Goal: Task Accomplishment & Management: Complete application form

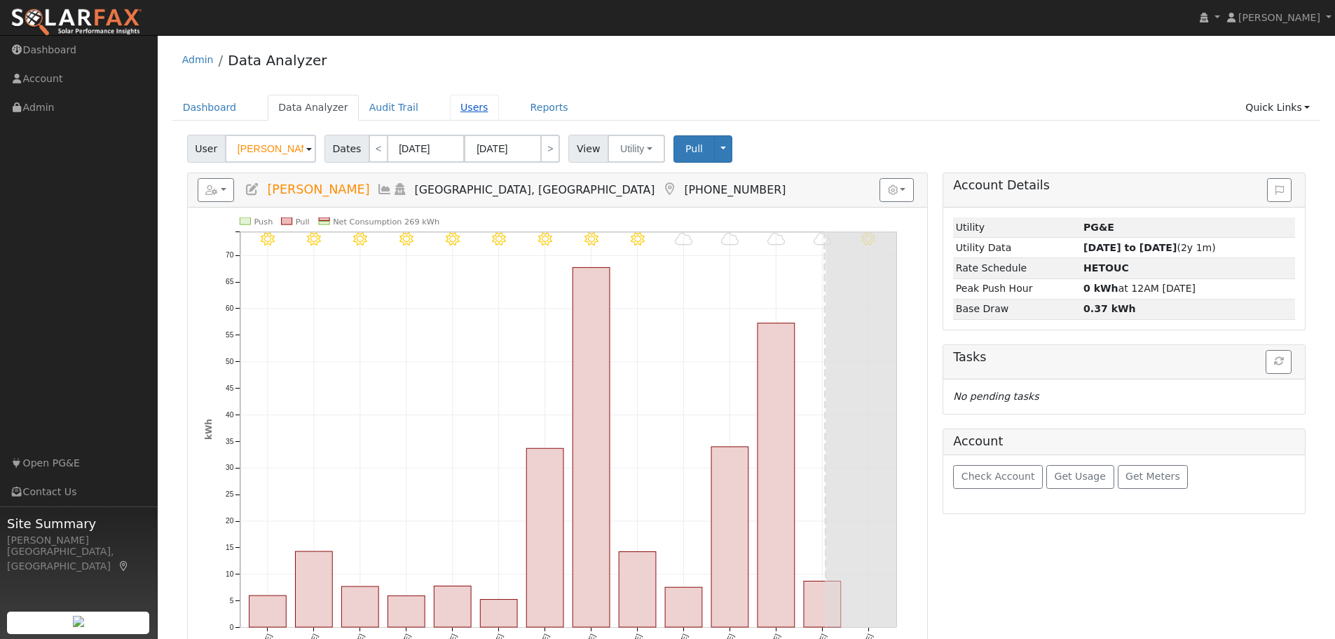
click at [451, 107] on link "Users" at bounding box center [474, 108] width 49 height 26
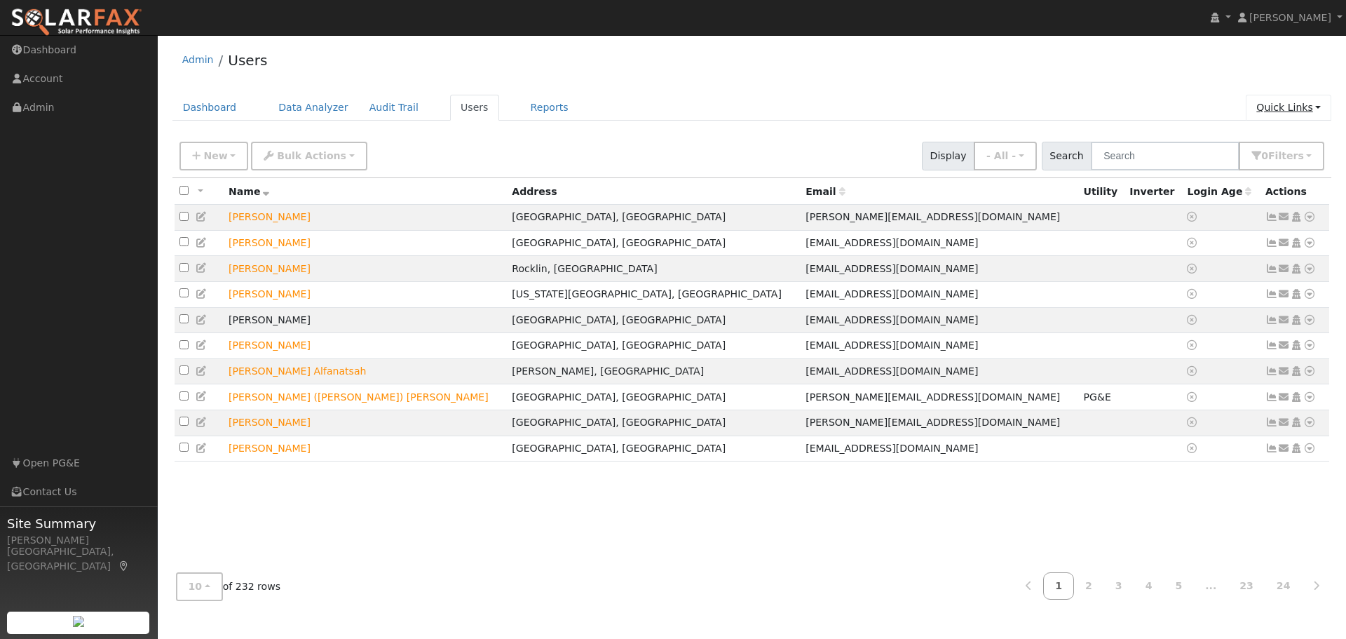
click at [1293, 105] on link "Quick Links" at bounding box center [1288, 108] width 86 height 26
click at [1281, 135] on link "Quick Add" at bounding box center [1260, 138] width 142 height 20
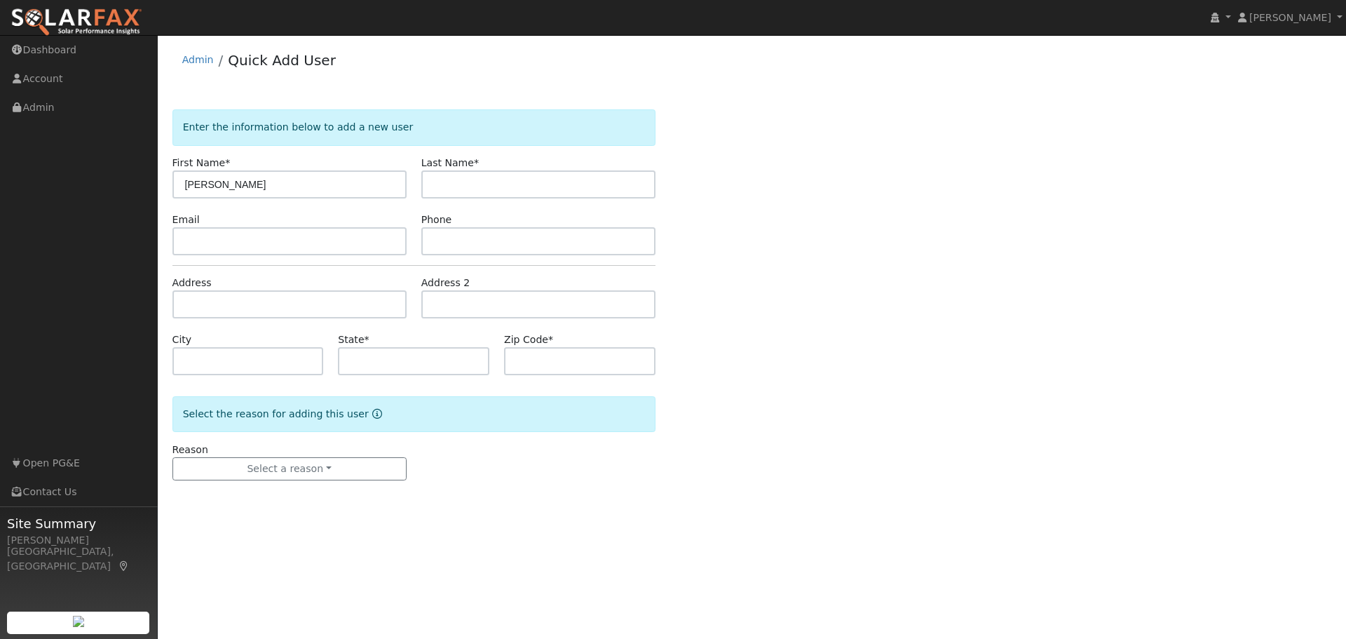
type input "[PERSON_NAME]"
type input "s"
type input "[PERSON_NAME]"
click at [206, 247] on input "text" at bounding box center [289, 241] width 234 height 28
paste input "[EMAIL_ADDRESS][DOMAIN_NAME]"
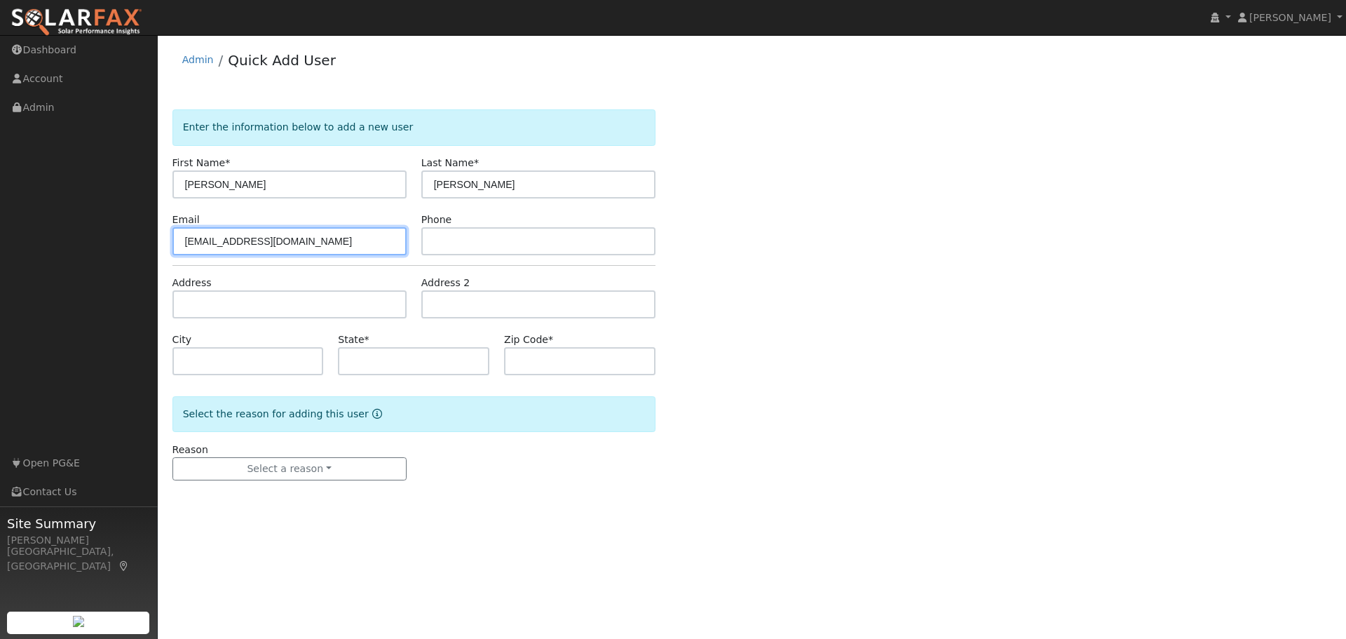
type input "[EMAIL_ADDRESS][DOMAIN_NAME]"
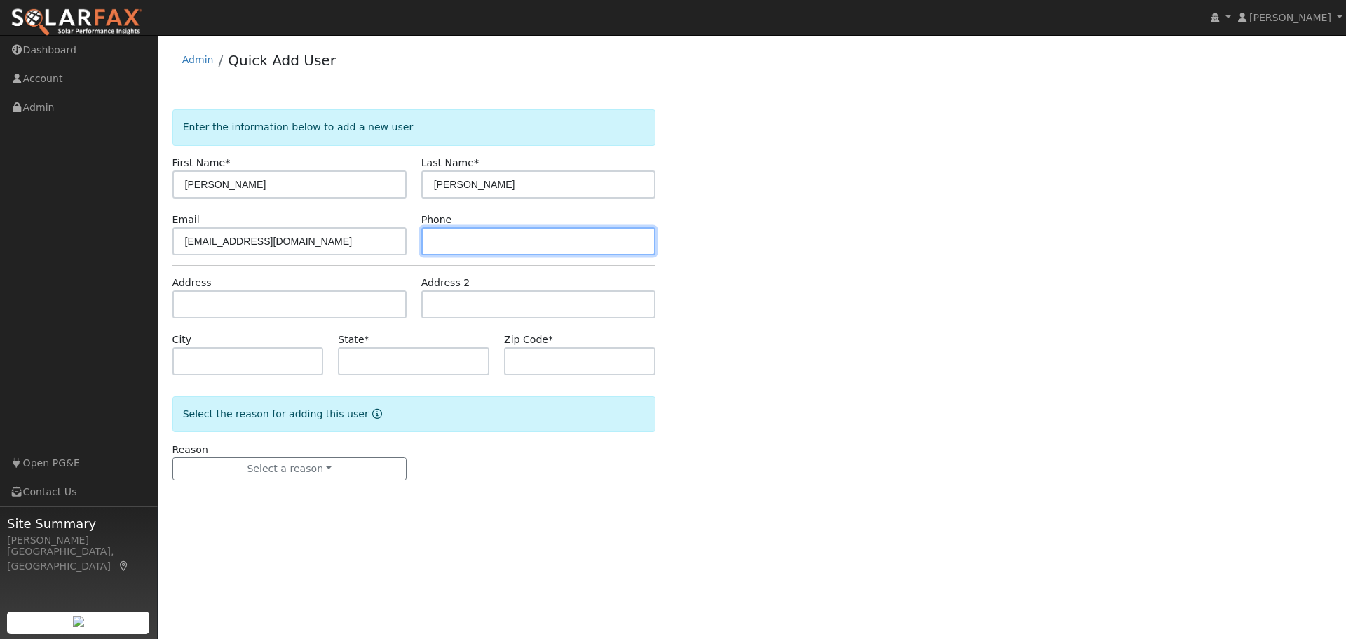
click at [439, 245] on input "text" at bounding box center [538, 241] width 234 height 28
paste input "(916) 397-6382"
type input "(916) 397-6382"
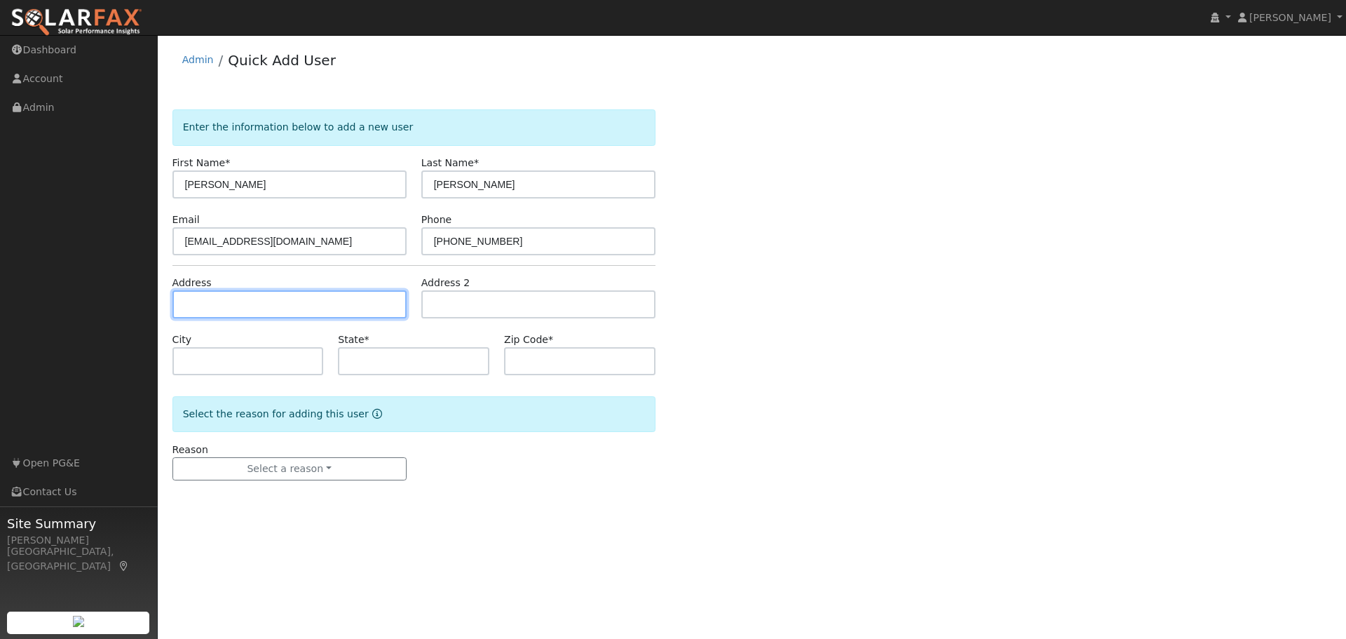
click at [202, 310] on input "text" at bounding box center [289, 304] width 234 height 28
type input "2025 Teeside Court"
type input "Lincoln"
type input "CA"
type input "95648"
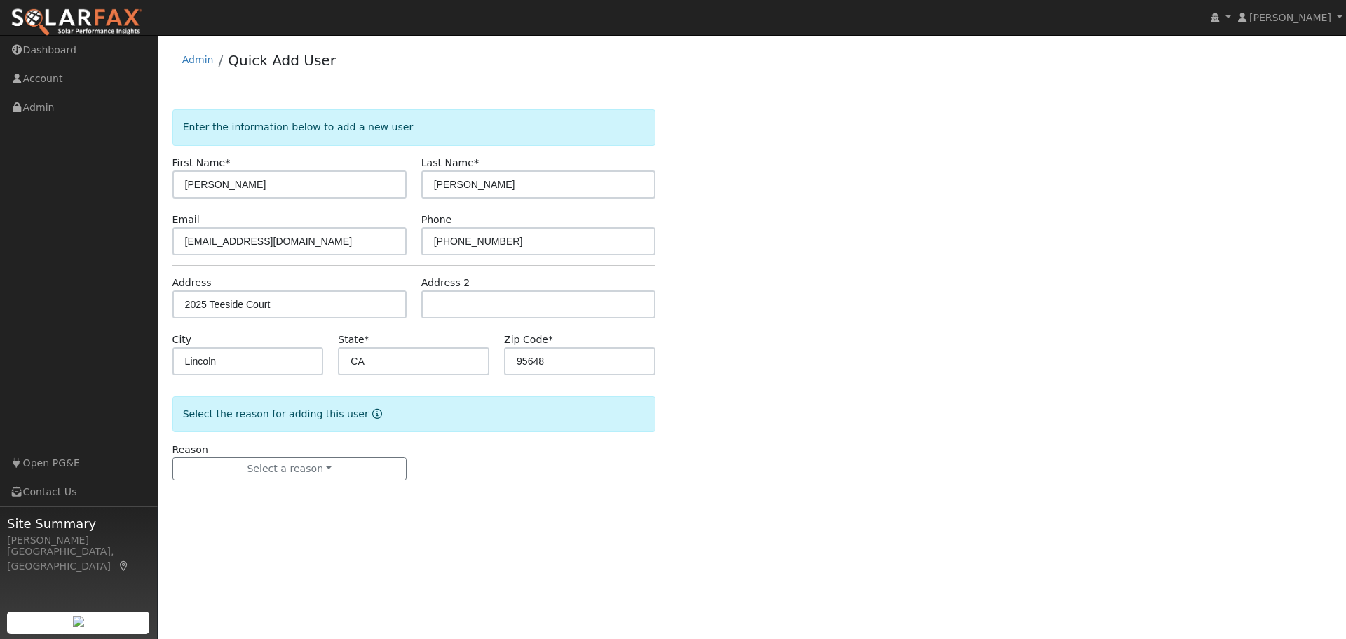
click at [950, 345] on div "Enter the information below to add a new user First Name * Daniel Last Name * S…" at bounding box center [751, 308] width 1159 height 399
click at [287, 468] on button "Select a reason" at bounding box center [289, 469] width 234 height 24
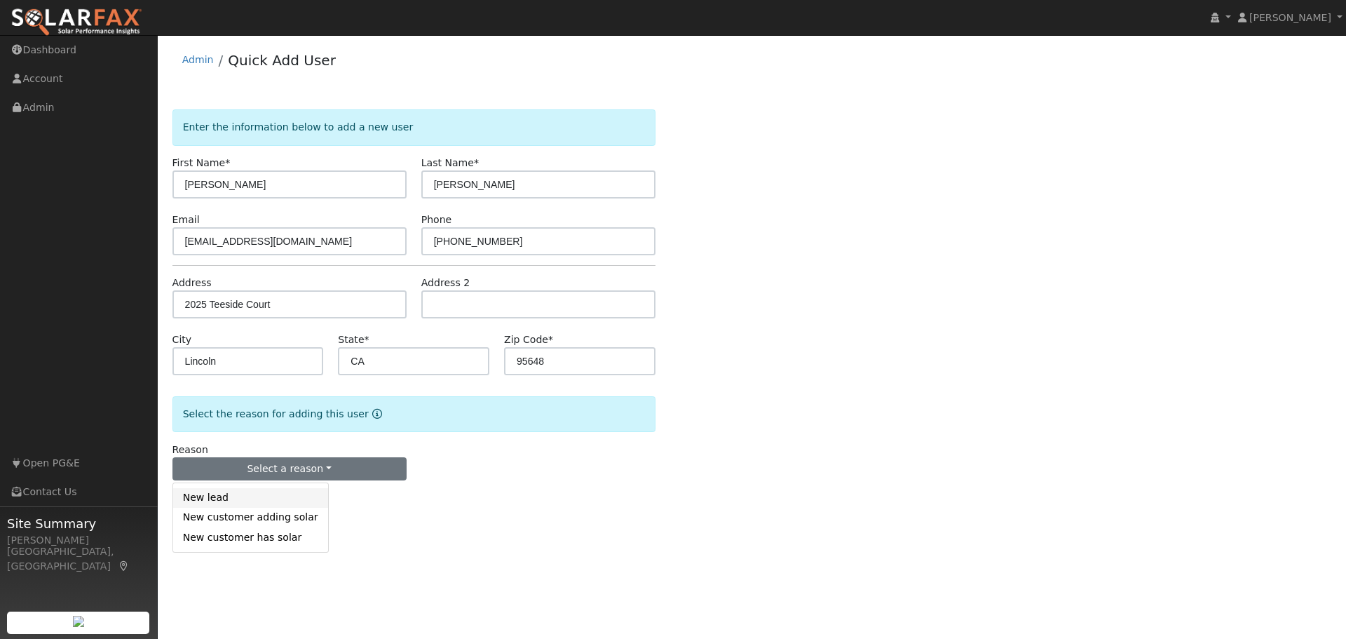
click at [221, 496] on link "New lead" at bounding box center [250, 498] width 155 height 20
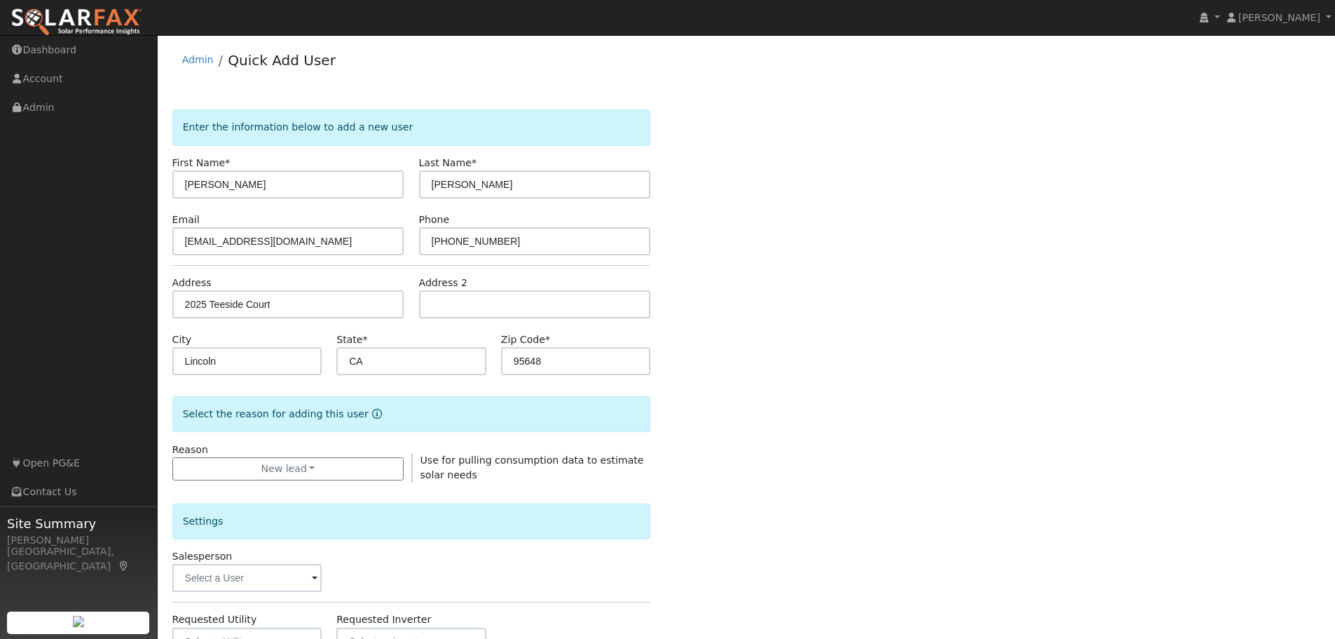
click at [973, 389] on div "Enter the information below to add a new user First Name * Daniel Last Name * S…" at bounding box center [746, 504] width 1149 height 791
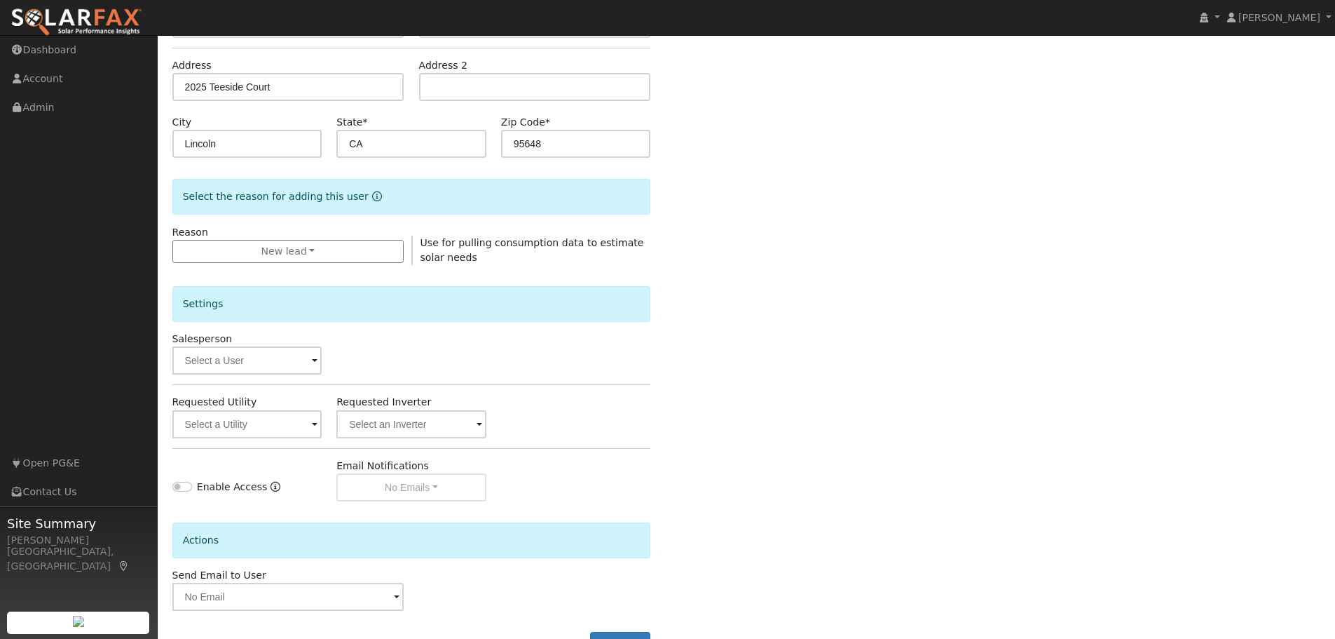
scroll to position [269, 0]
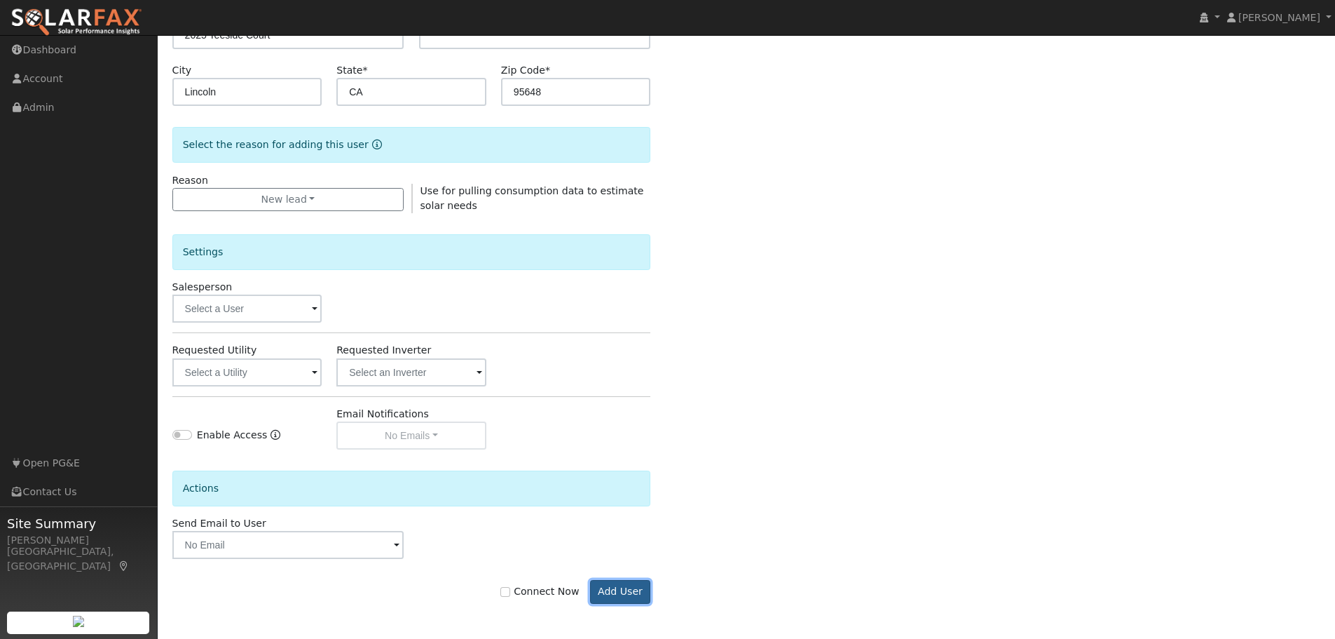
click at [618, 595] on button "Add User" at bounding box center [620, 592] width 61 height 24
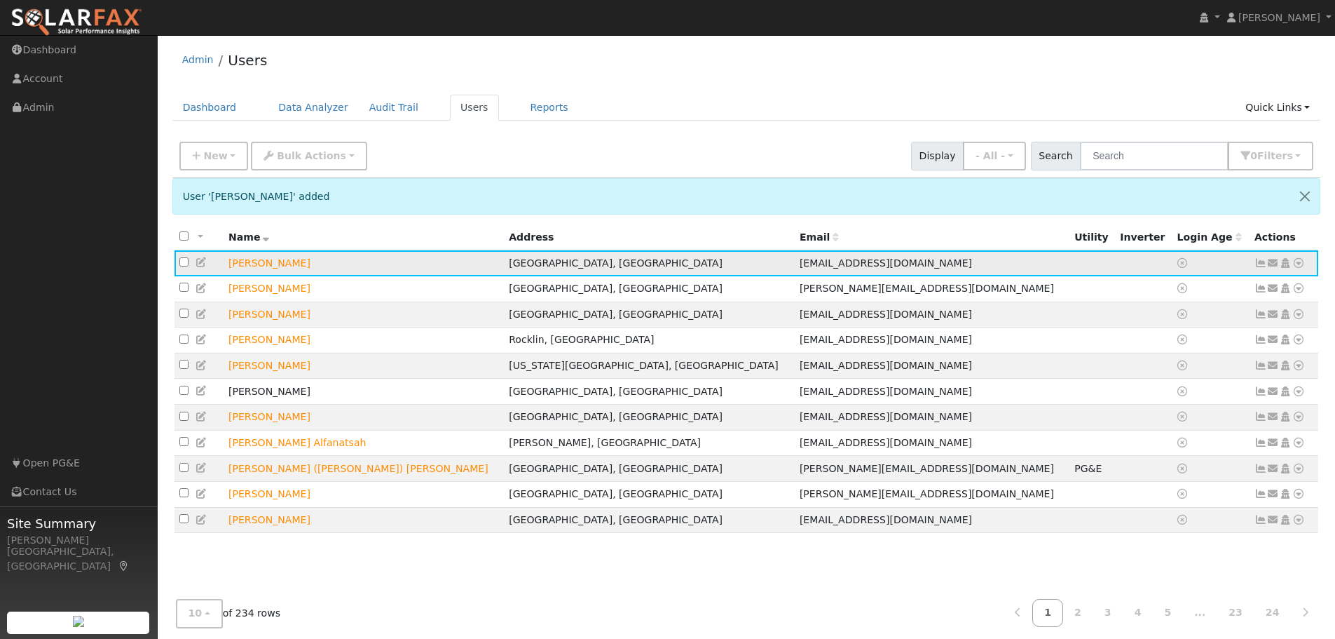
click at [1299, 262] on icon at bounding box center [1298, 263] width 13 height 10
click at [1256, 284] on link "Data Analyzer" at bounding box center [1253, 288] width 102 height 20
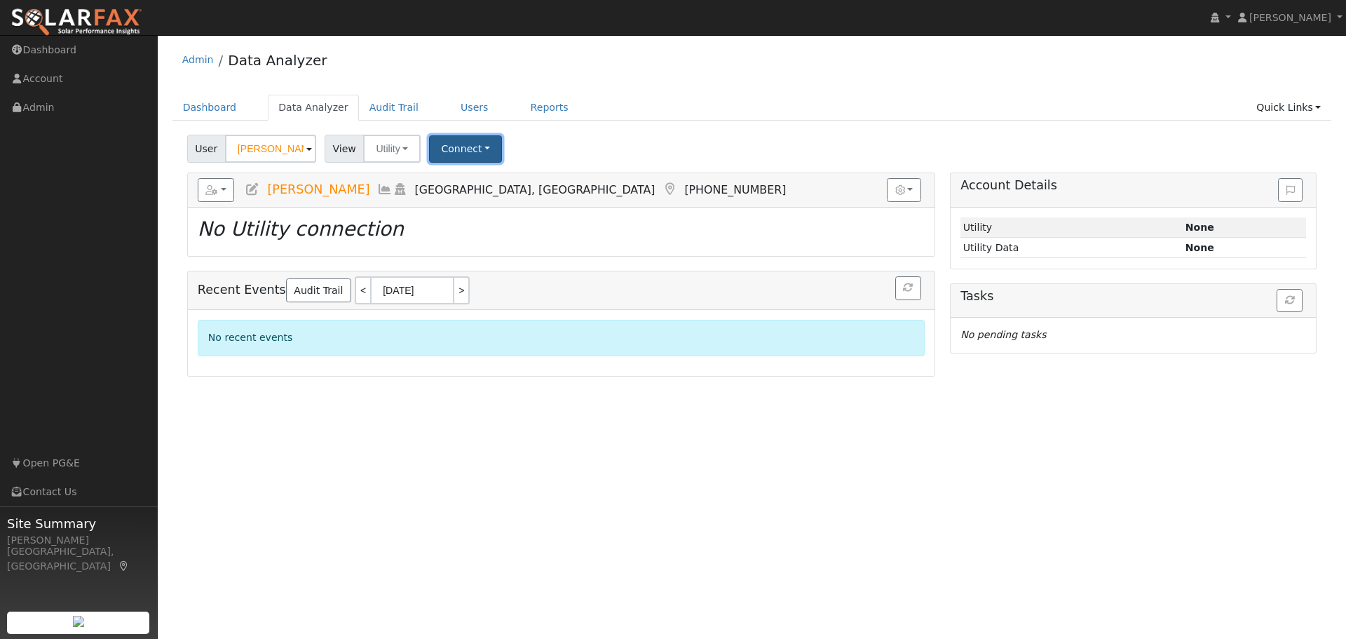
click at [451, 158] on button "Connect" at bounding box center [465, 148] width 73 height 27
click at [479, 189] on link "Select a Provider" at bounding box center [484, 180] width 109 height 20
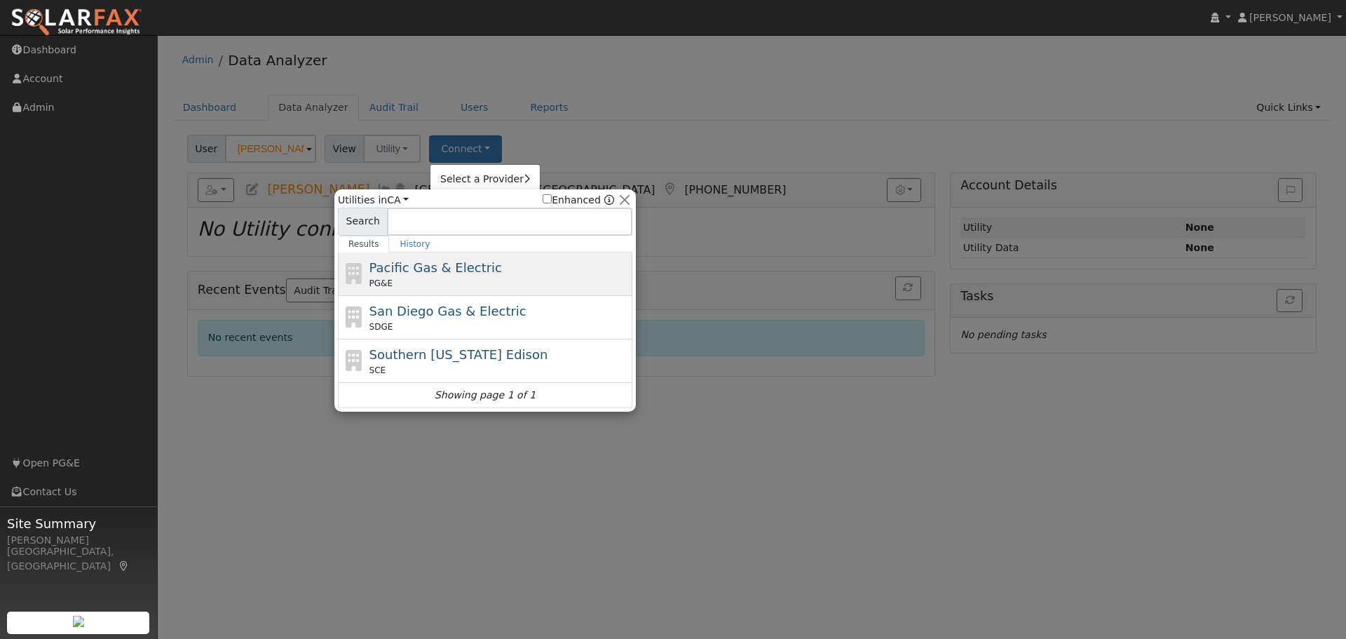
click at [448, 278] on div "PG&E" at bounding box center [499, 283] width 260 height 13
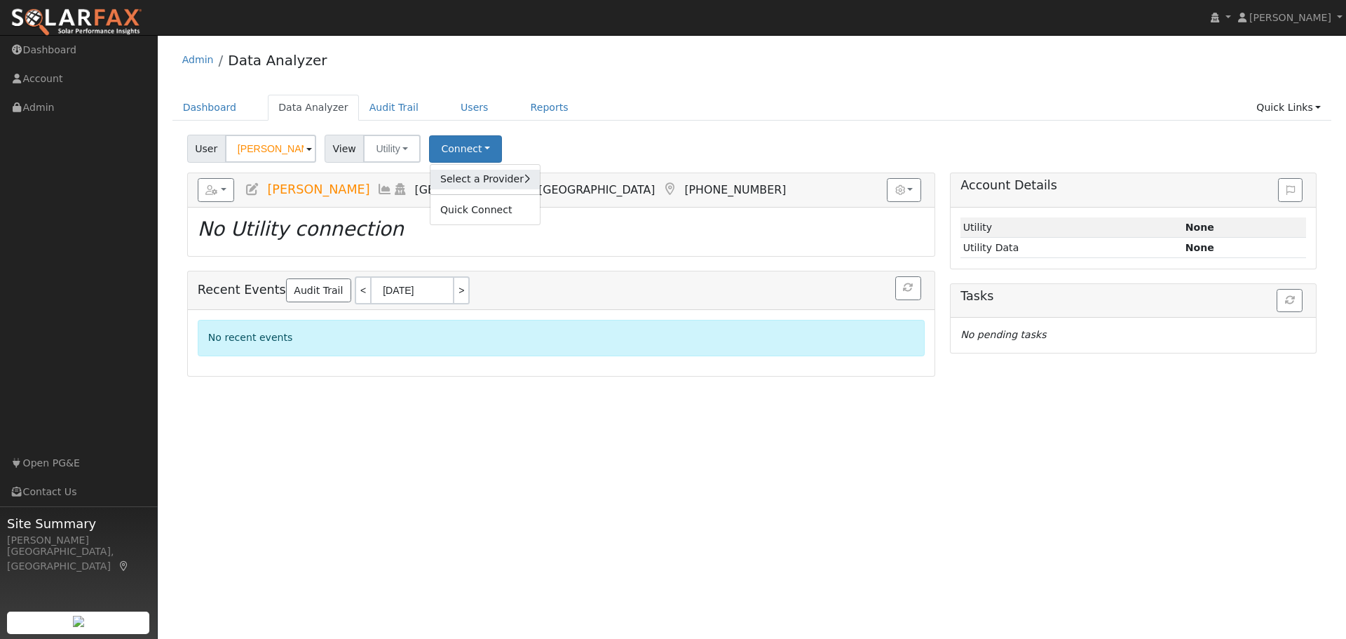
click at [460, 177] on link "Select a Provider" at bounding box center [484, 180] width 109 height 20
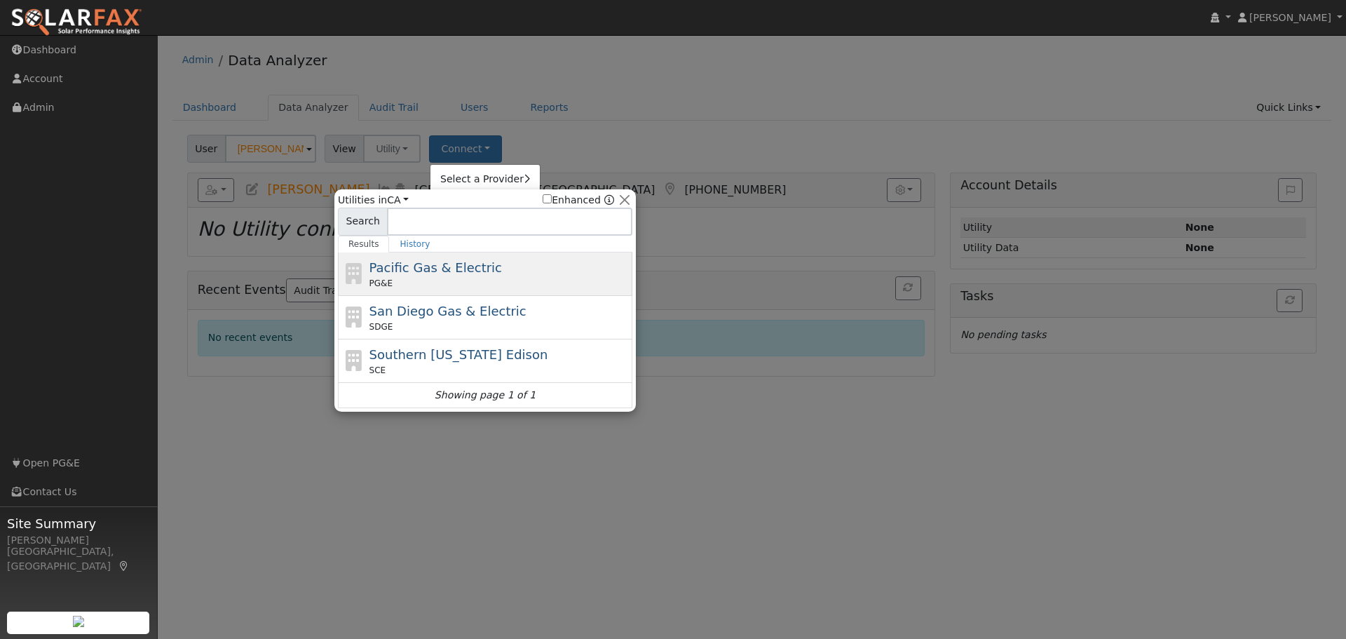
click at [423, 269] on span "Pacific Gas & Electric" at bounding box center [435, 267] width 132 height 15
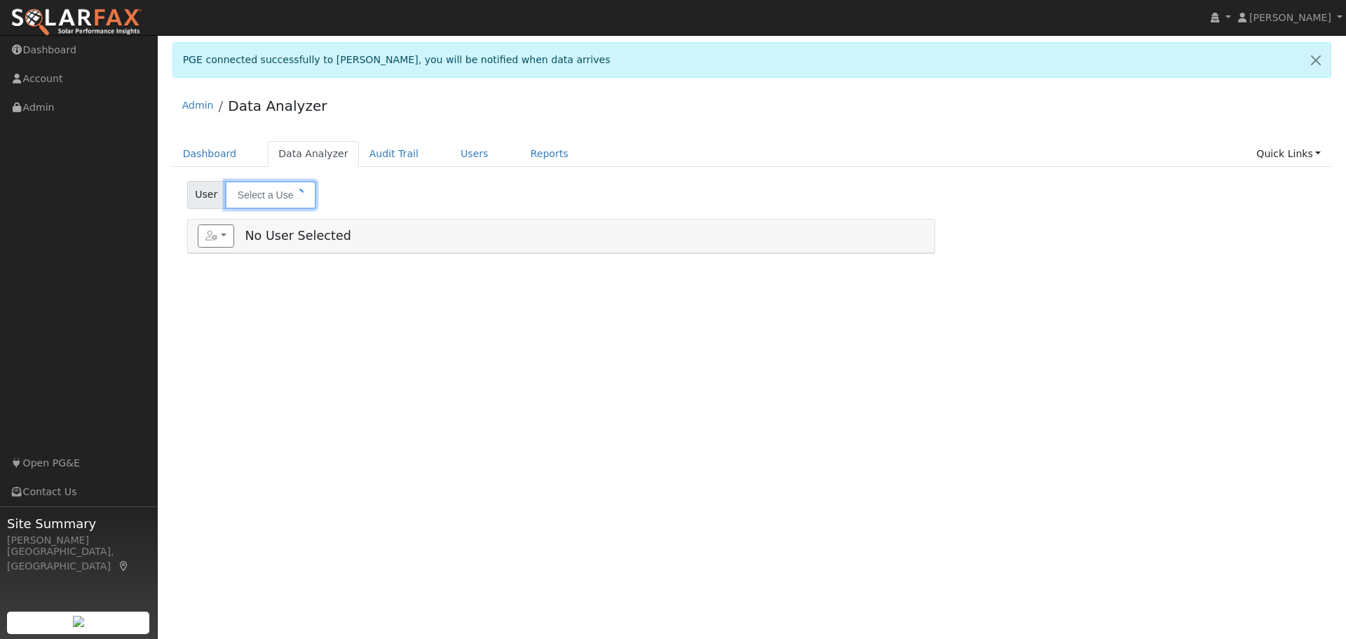
type input "[PERSON_NAME]"
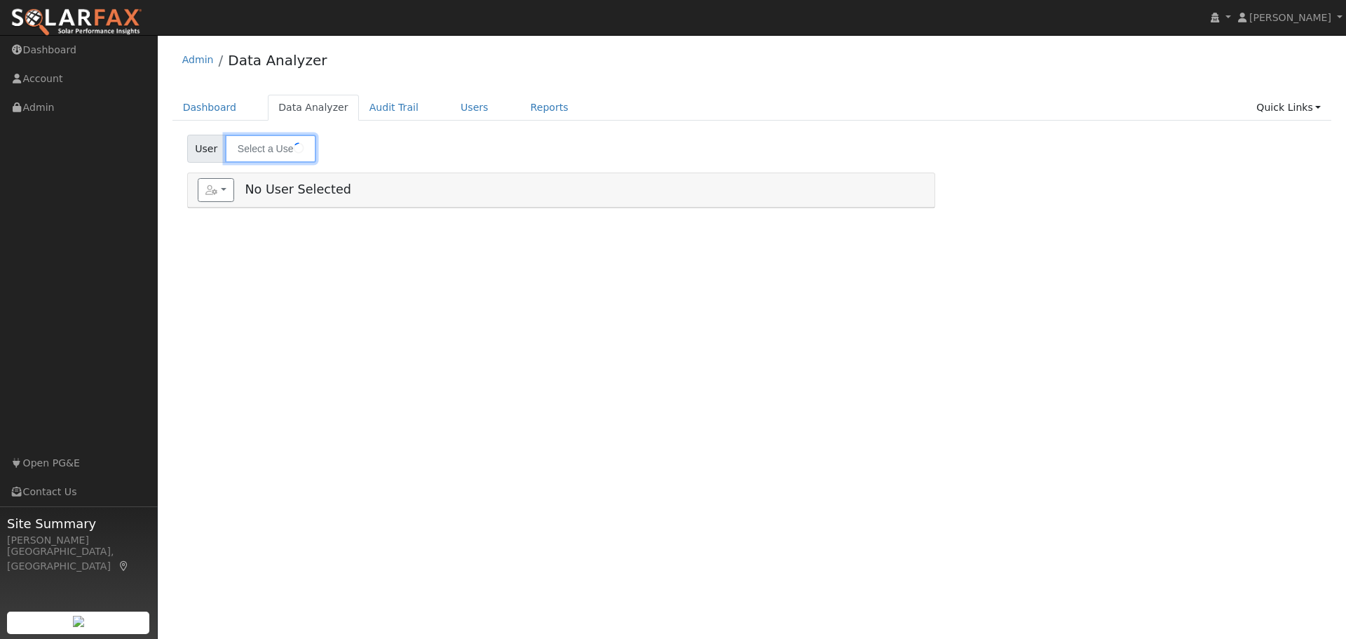
type input "[PERSON_NAME]"
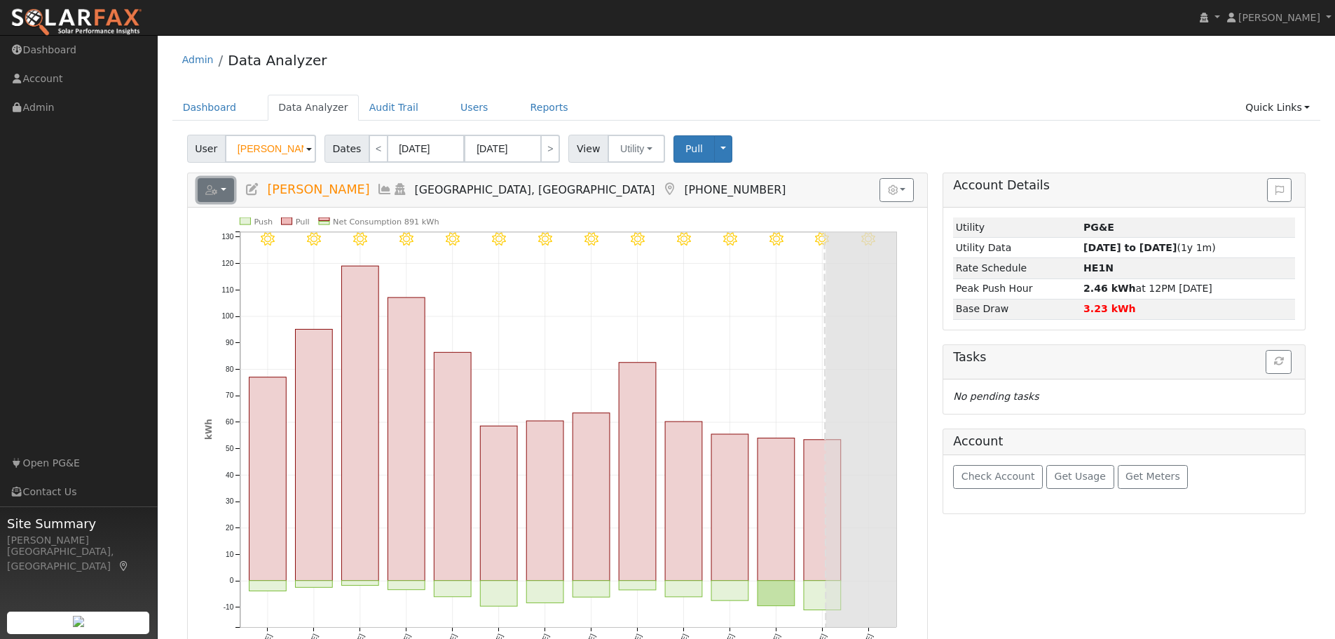
click at [209, 186] on icon "button" at bounding box center [211, 190] width 13 height 10
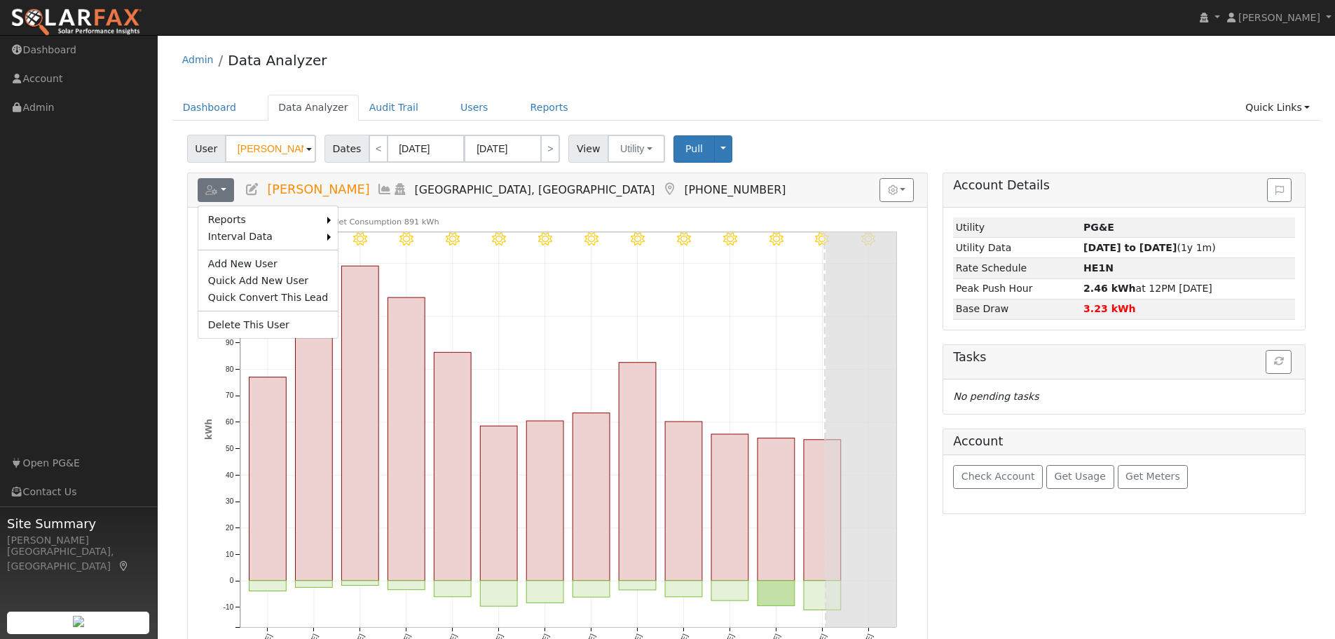
click at [0, 0] on link "Export to CSV" at bounding box center [0, 0] width 0 height 0
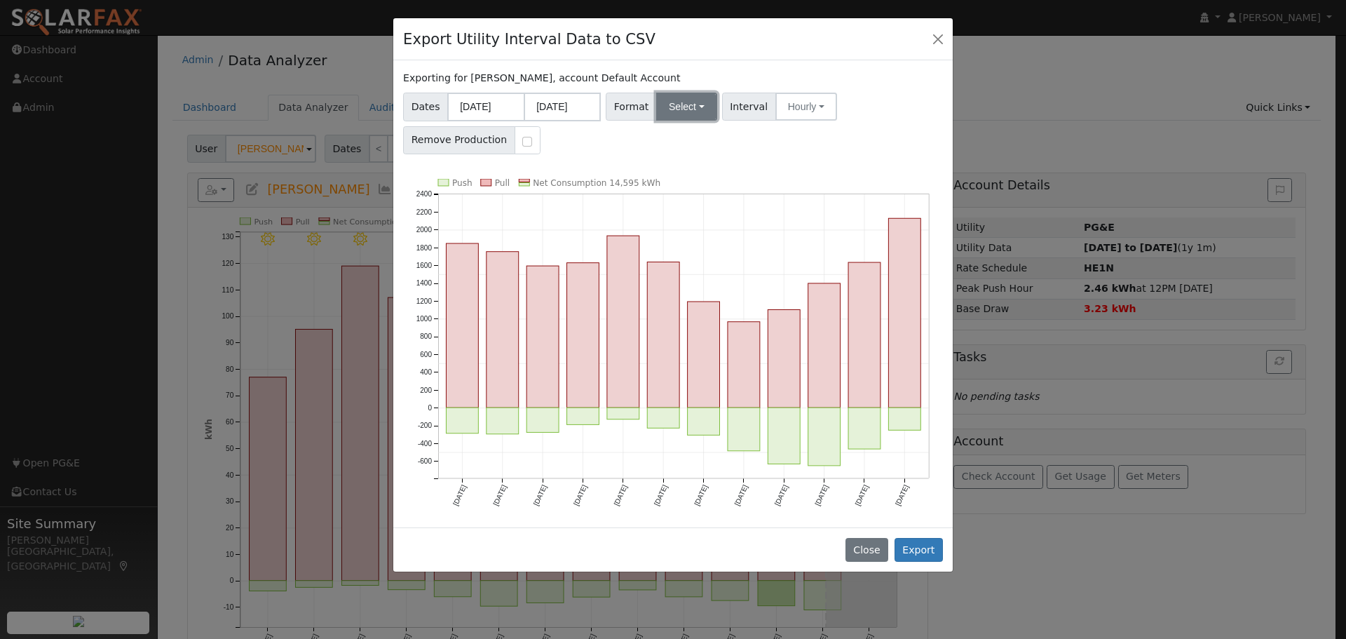
click at [674, 105] on button "Select" at bounding box center [686, 107] width 61 height 28
click at [673, 136] on link "Generic" at bounding box center [703, 138] width 100 height 20
click at [925, 552] on button "Export" at bounding box center [918, 550] width 48 height 24
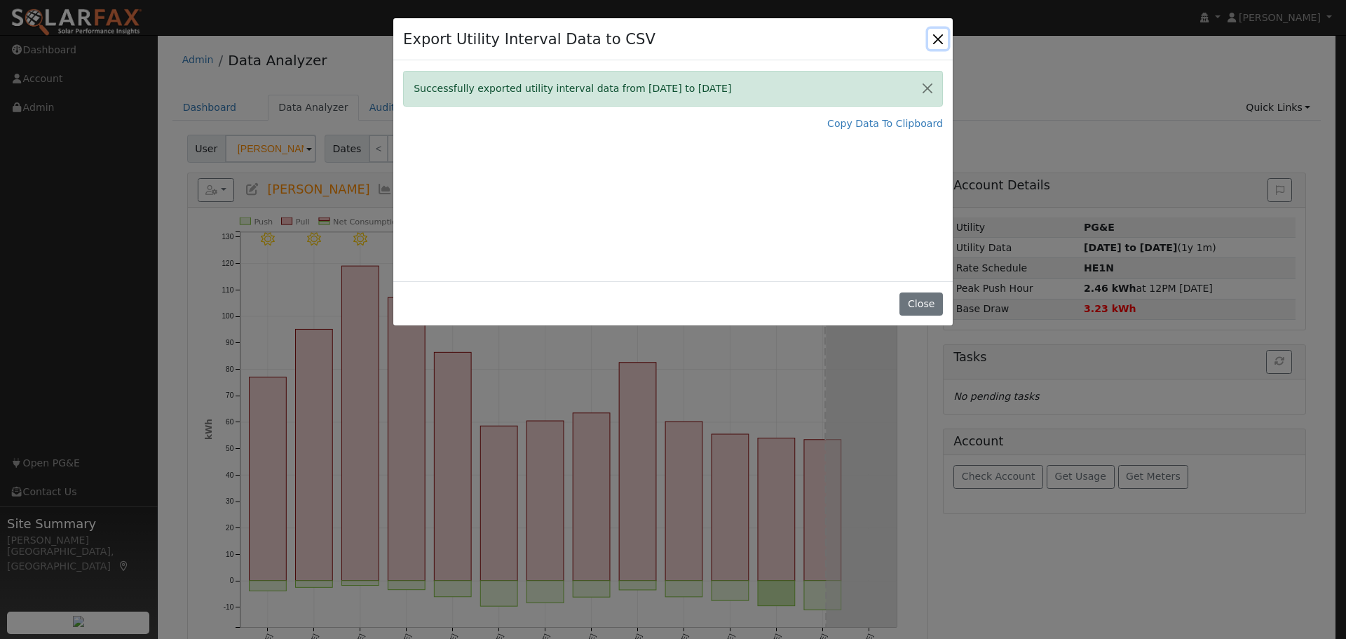
click at [934, 42] on button "Close" at bounding box center [938, 39] width 20 height 20
